Goal: Information Seeking & Learning: Learn about a topic

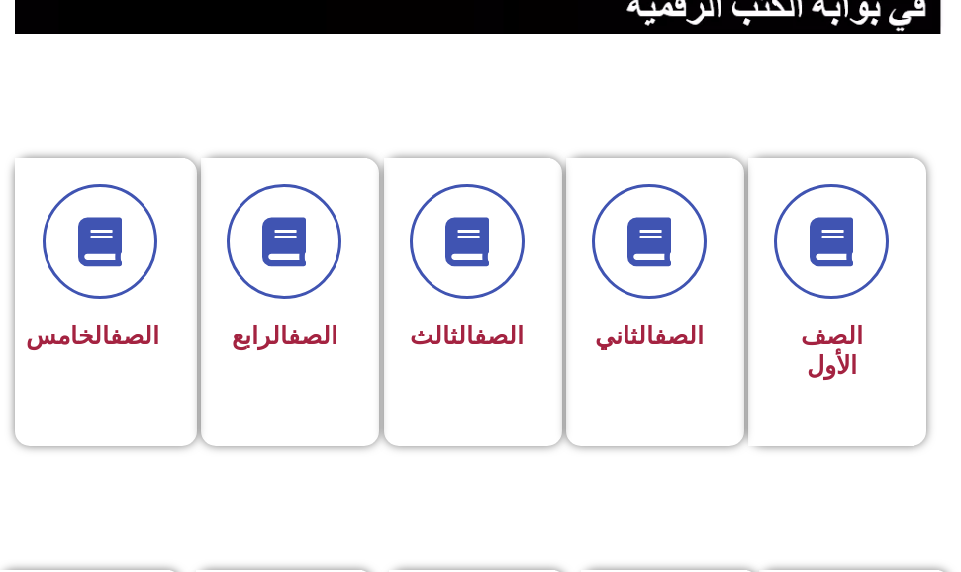
scroll to position [495, 0]
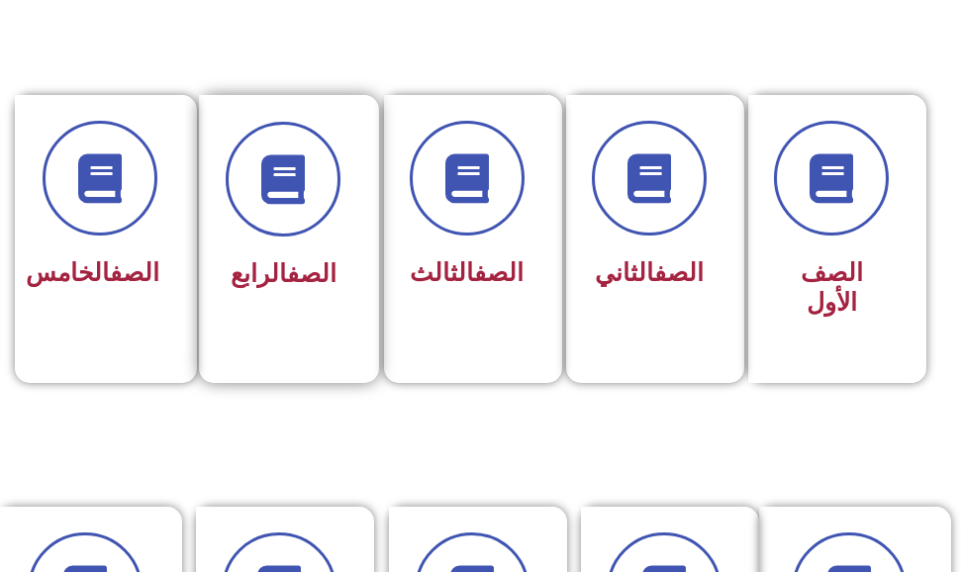
click at [339, 282] on h3 "الصف الرابع" at bounding box center [283, 274] width 115 height 30
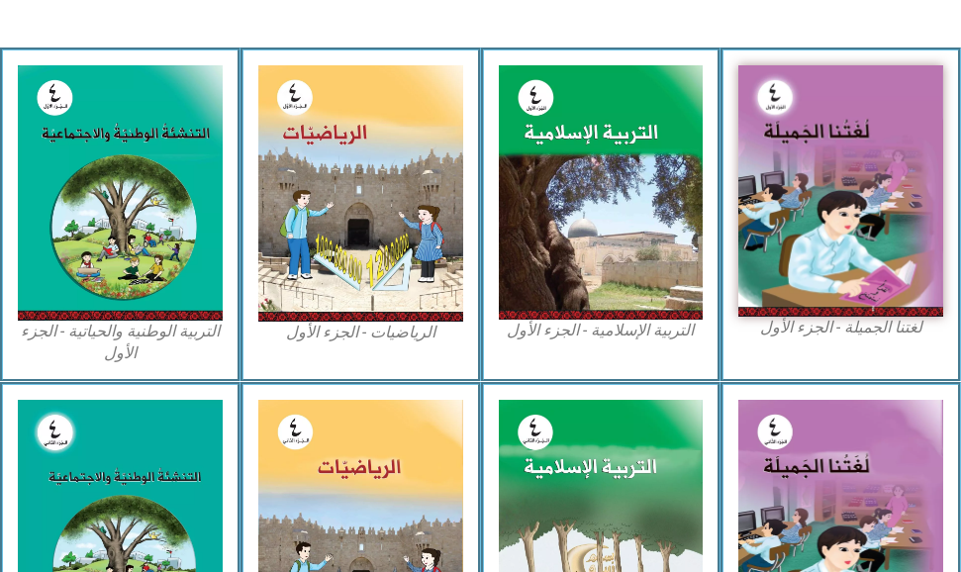
scroll to position [693, 0]
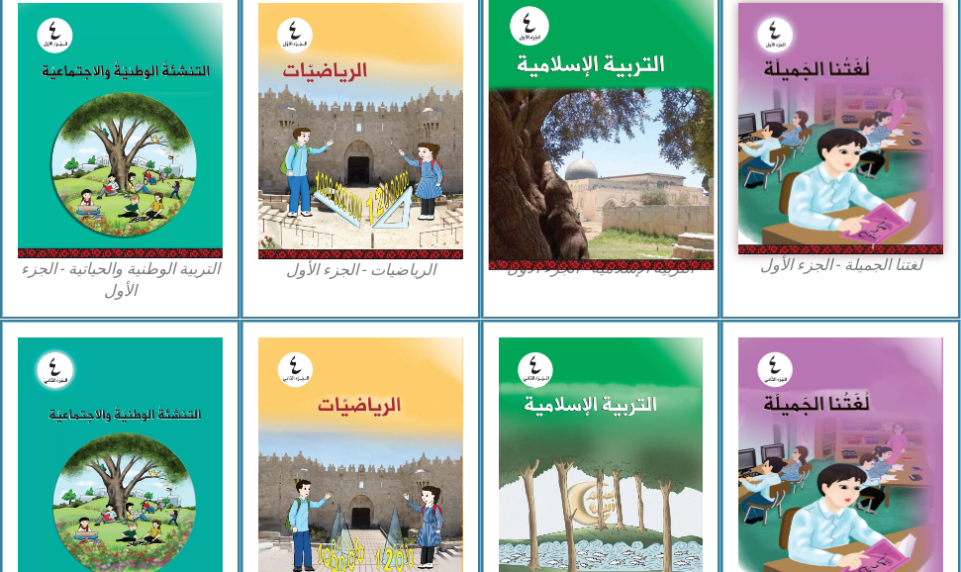
click at [610, 115] on img at bounding box center [600, 130] width 225 height 280
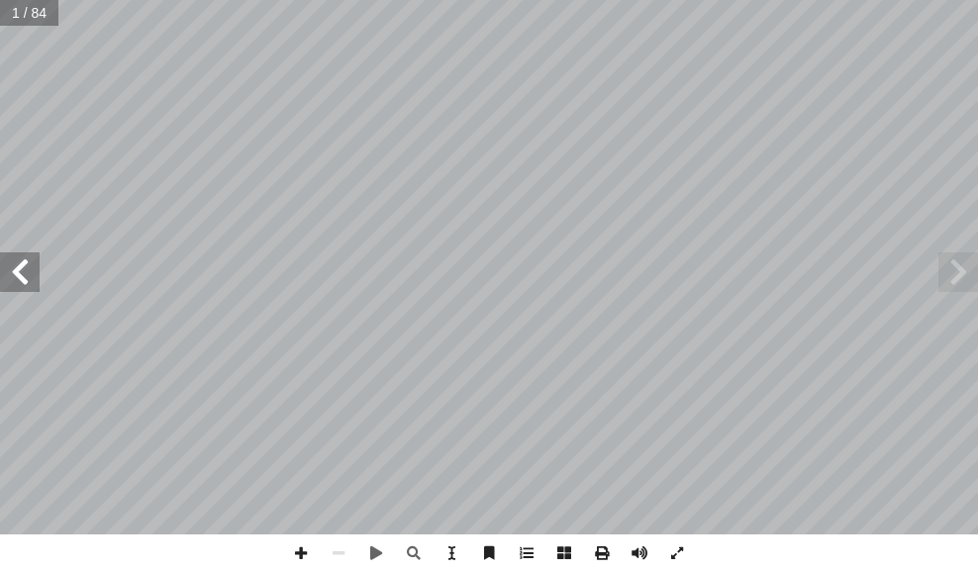
click at [8, 285] on span at bounding box center [20, 272] width 40 height 40
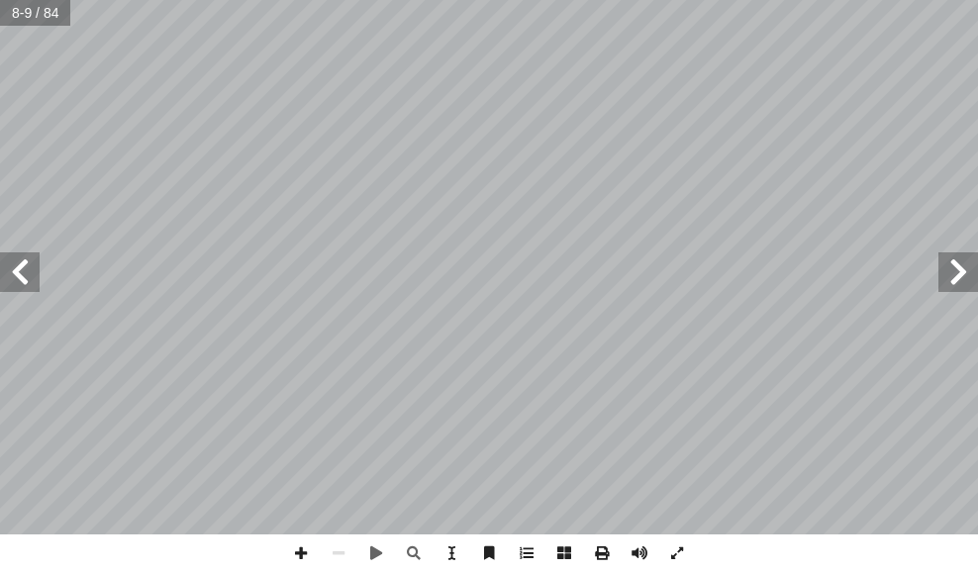
drag, startPoint x: 19, startPoint y: 259, endPoint x: 10, endPoint y: 266, distance: 11.3
click at [10, 266] on span at bounding box center [20, 272] width 40 height 40
drag, startPoint x: 21, startPoint y: 287, endPoint x: 289, endPoint y: 566, distance: 387.1
click at [289, 566] on span at bounding box center [301, 553] width 38 height 38
click at [243, 134] on html "الصفحة الرئيسية الصف الأول الصف الثاني الصف الثالث الصف الرابع الصف الخامس الصف…" at bounding box center [489, 67] width 978 height 134
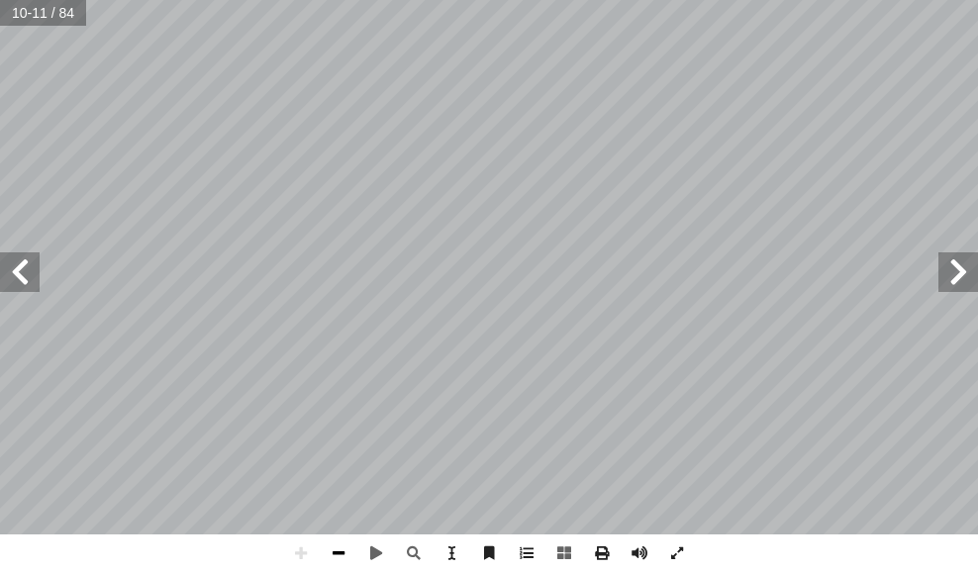
click at [336, 540] on span at bounding box center [339, 553] width 38 height 38
